Goal: Information Seeking & Learning: Learn about a topic

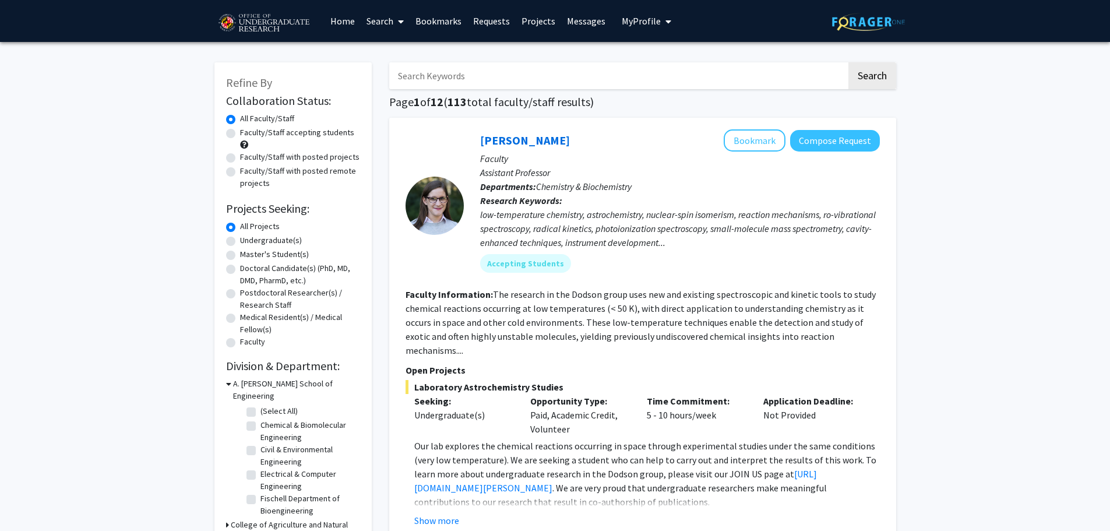
click at [295, 132] on label "Faculty/Staff accepting students" at bounding box center [297, 132] width 114 height 12
click at [248, 132] on input "Faculty/Staff accepting students" at bounding box center [244, 130] width 8 height 8
radio input "true"
click at [274, 239] on label "Undergraduate(s)" at bounding box center [271, 240] width 62 height 12
click at [248, 239] on input "Undergraduate(s)" at bounding box center [244, 238] width 8 height 8
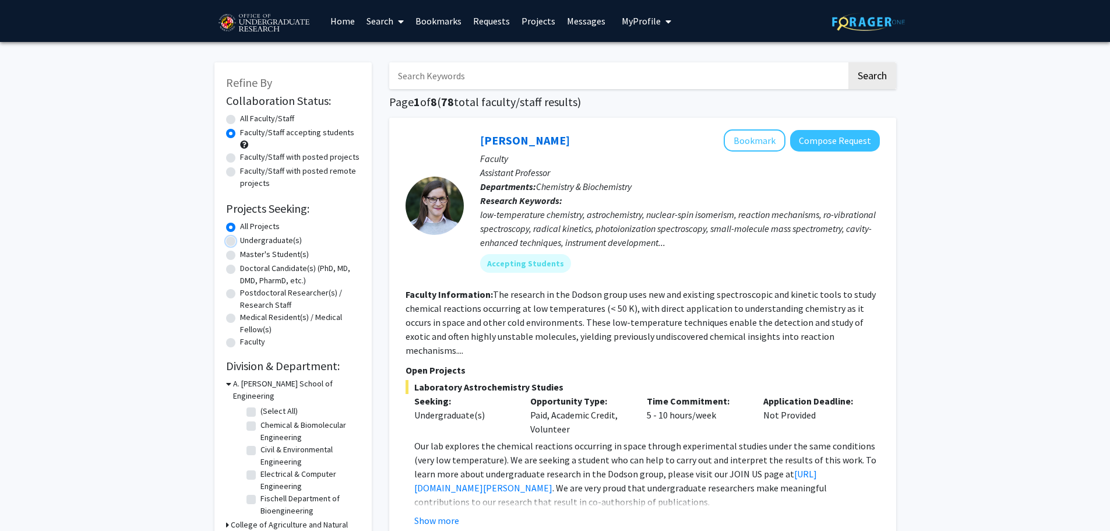
radio input "true"
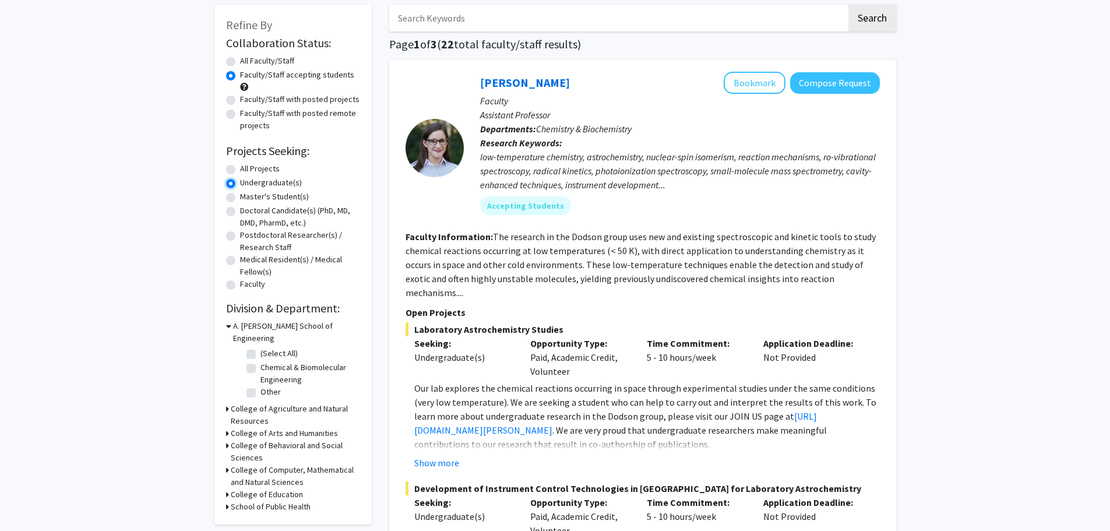
scroll to position [58, 0]
click at [298, 463] on h3 "College of Computer, Mathematical and Natural Sciences" at bounding box center [295, 475] width 129 height 24
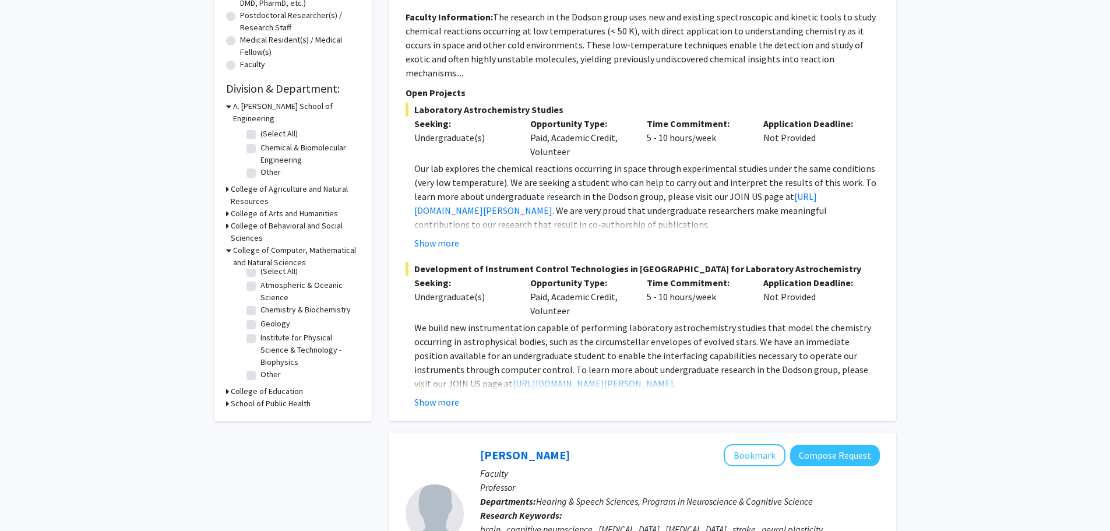
scroll to position [291, 0]
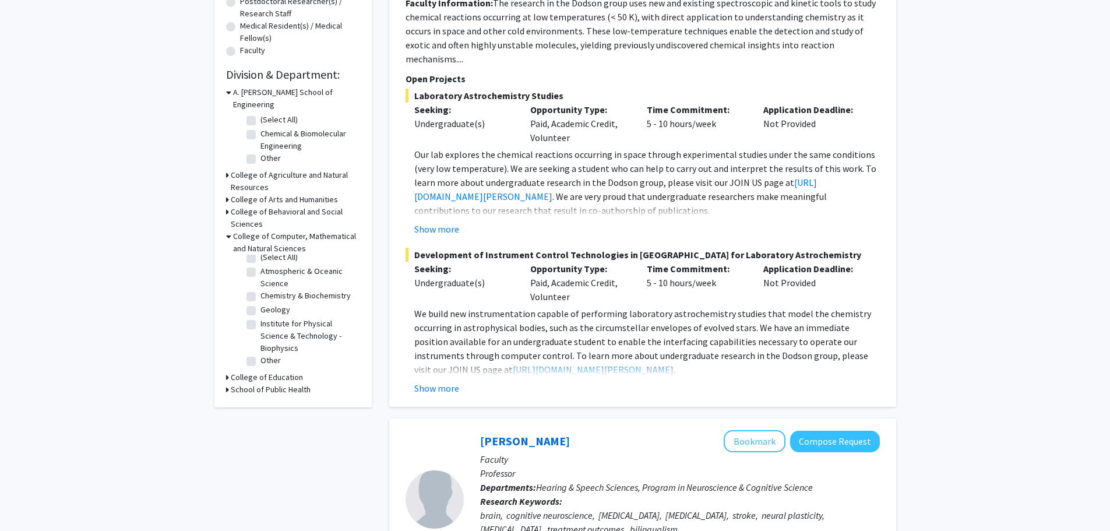
click at [257, 354] on fg-checkbox "Other Other" at bounding box center [301, 361] width 111 height 14
click at [260, 354] on label "Other" at bounding box center [270, 360] width 20 height 12
click at [260, 354] on input "Other" at bounding box center [264, 358] width 8 height 8
checkbox input "true"
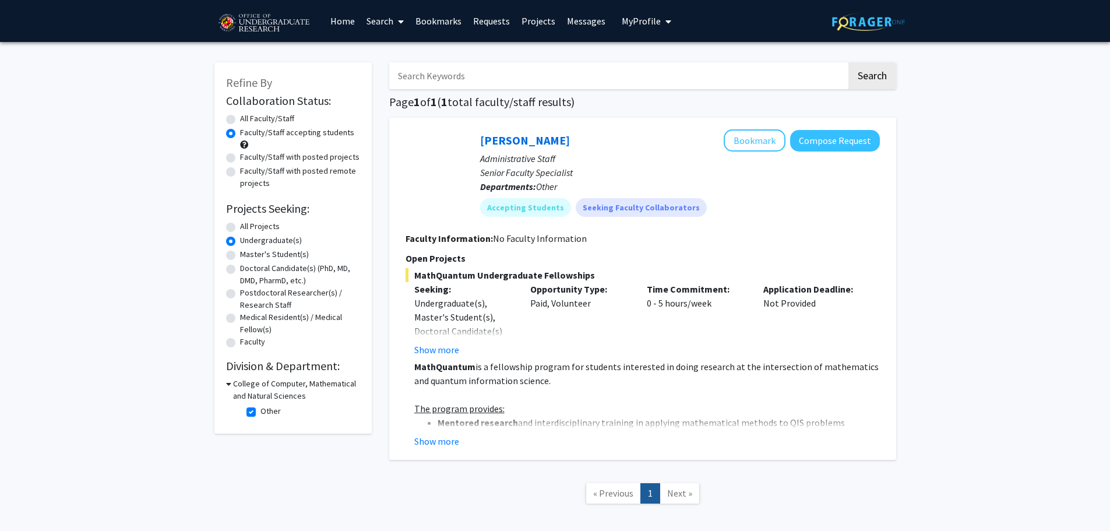
scroll to position [58, 0]
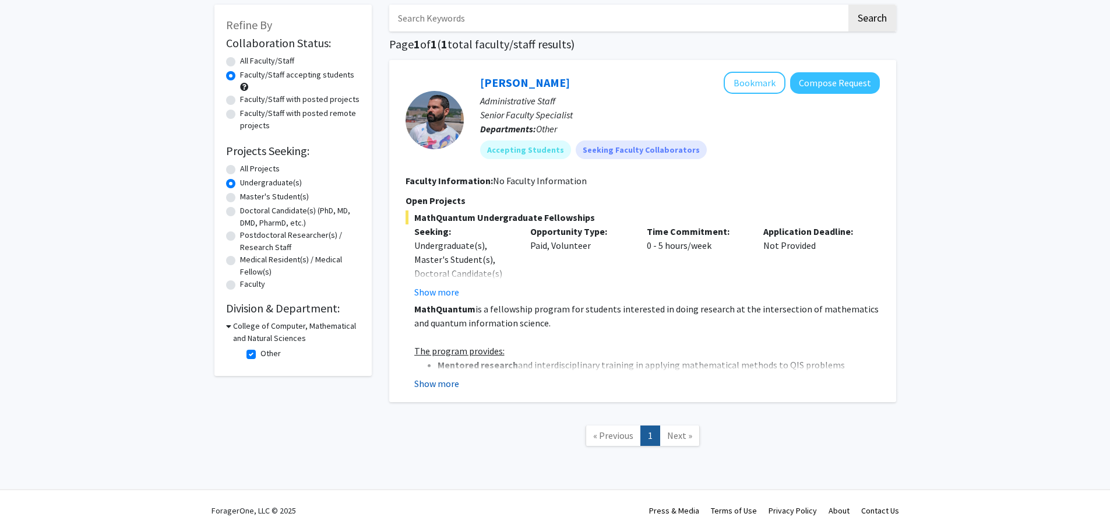
click at [442, 383] on button "Show more" at bounding box center [436, 383] width 45 height 14
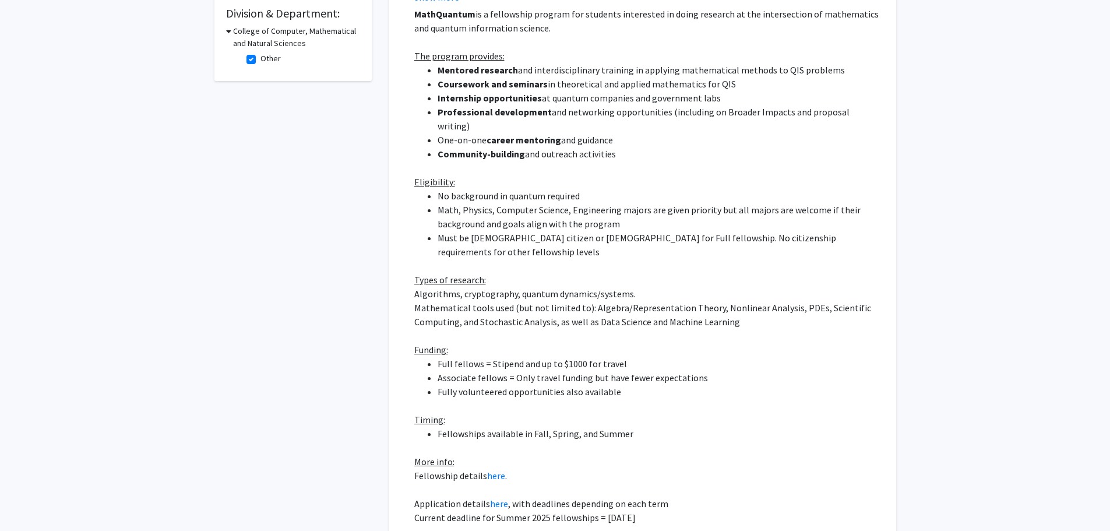
scroll to position [403, 0]
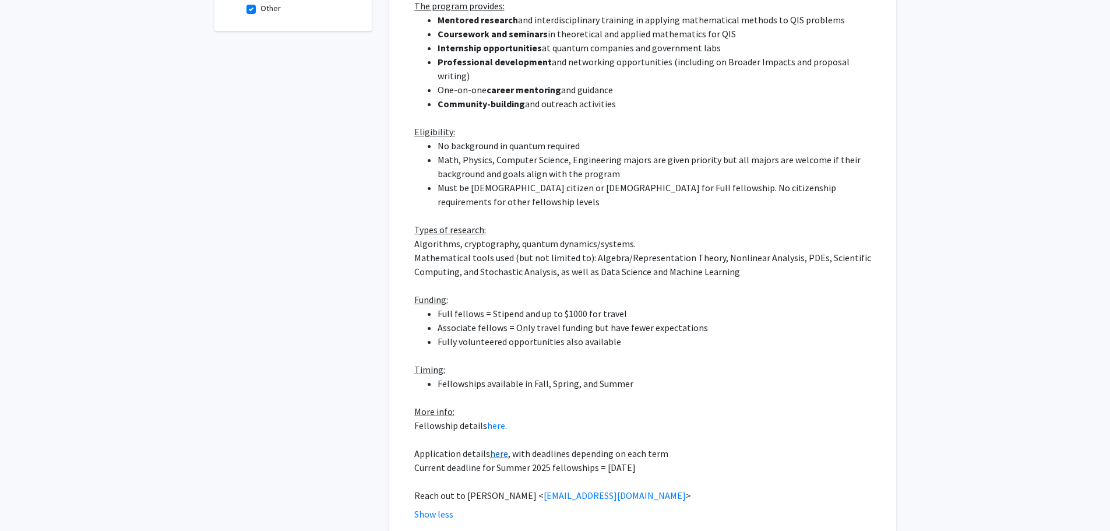
click at [492, 447] on link "here" at bounding box center [499, 453] width 18 height 12
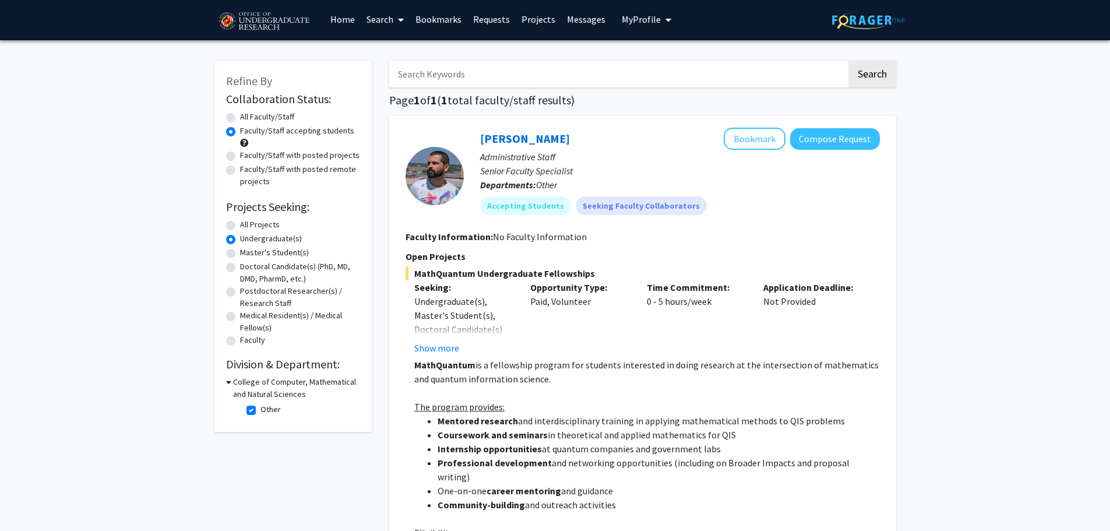
scroll to position [0, 0]
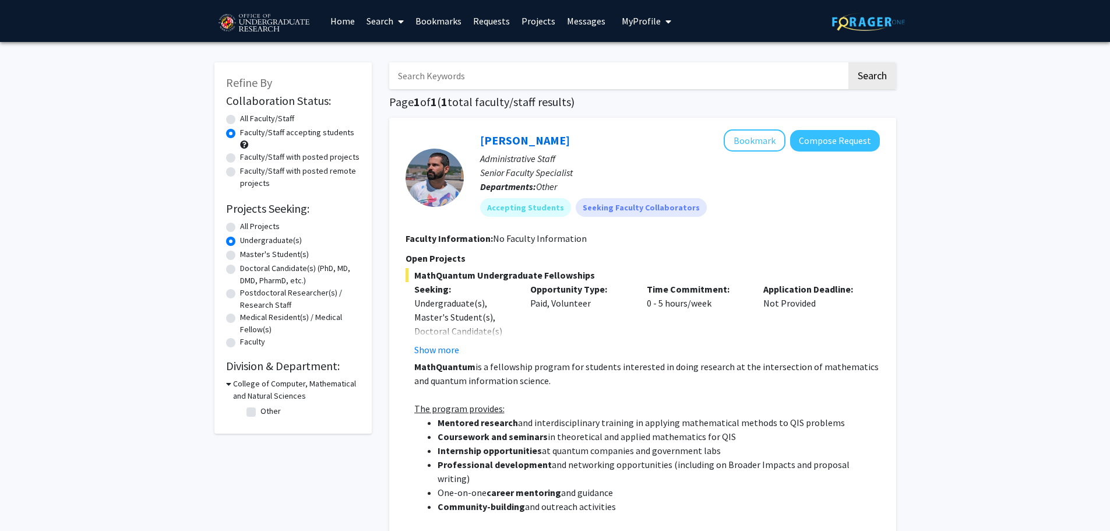
checkbox input "false"
